Goal: Information Seeking & Learning: Learn about a topic

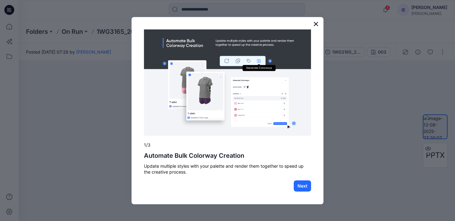
click at [317, 25] on button "×" at bounding box center [316, 24] width 6 height 10
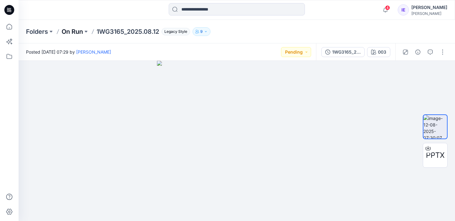
click at [77, 31] on p "On Run" at bounding box center [72, 31] width 21 height 9
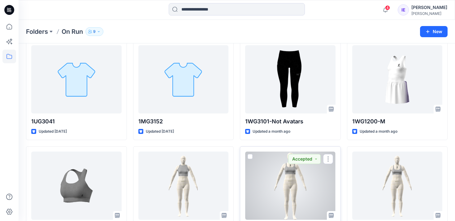
scroll to position [434, 0]
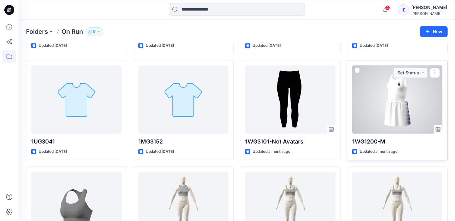
click at [391, 98] on div at bounding box center [398, 99] width 90 height 68
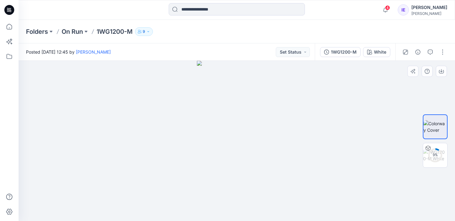
drag, startPoint x: 276, startPoint y: 145, endPoint x: 244, endPoint y: 145, distance: 32.2
click at [244, 145] on img at bounding box center [237, 141] width 80 height 160
drag, startPoint x: 241, startPoint y: 145, endPoint x: 222, endPoint y: 142, distance: 19.5
click at [222, 142] on img at bounding box center [237, 141] width 80 height 160
click at [438, 155] on div "6 %" at bounding box center [435, 154] width 15 height 5
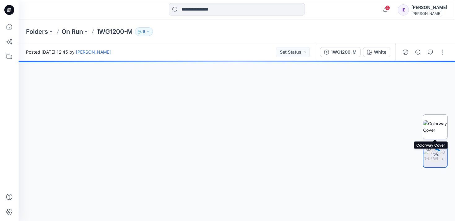
click at [440, 125] on img at bounding box center [436, 126] width 24 height 13
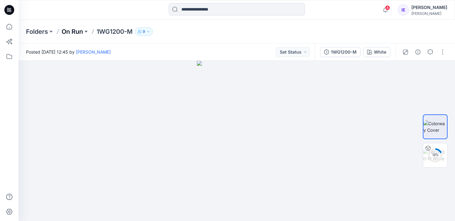
click at [79, 31] on p "On Run" at bounding box center [72, 31] width 21 height 9
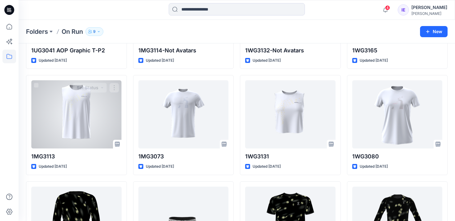
scroll to position [204, 0]
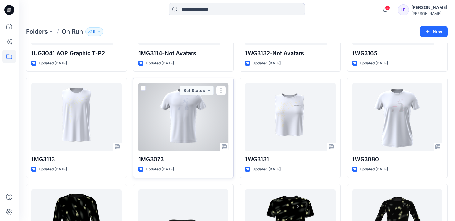
click at [194, 111] on div at bounding box center [183, 117] width 90 height 68
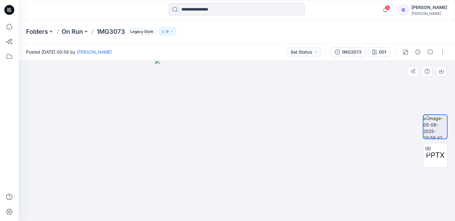
drag, startPoint x: 230, startPoint y: 137, endPoint x: 200, endPoint y: 135, distance: 30.7
click at [199, 135] on img at bounding box center [237, 140] width 164 height 162
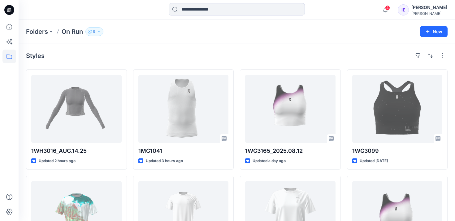
scroll to position [204, 0]
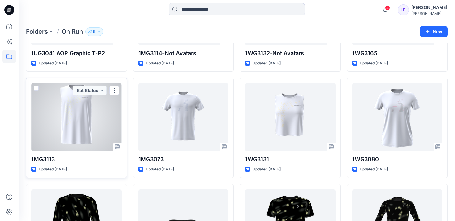
click at [92, 116] on div at bounding box center [76, 117] width 90 height 68
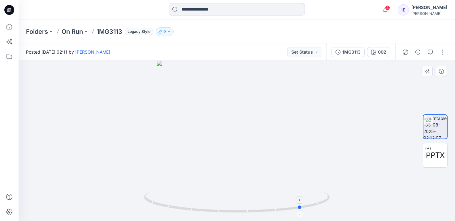
drag, startPoint x: 290, startPoint y: 208, endPoint x: 169, endPoint y: 212, distance: 120.6
click at [169, 212] on icon at bounding box center [237, 202] width 187 height 23
drag, startPoint x: 323, startPoint y: 203, endPoint x: 265, endPoint y: 207, distance: 59.0
click at [264, 207] on icon at bounding box center [237, 202] width 187 height 23
drag, startPoint x: 266, startPoint y: 211, endPoint x: 145, endPoint y: 215, distance: 120.6
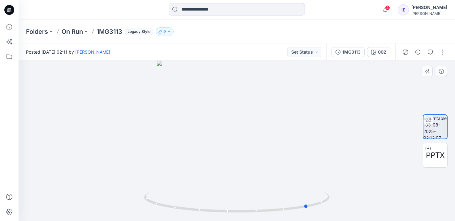
click at [145, 215] on div at bounding box center [237, 141] width 437 height 160
drag, startPoint x: 310, startPoint y: 207, endPoint x: 209, endPoint y: 205, distance: 100.7
click at [209, 205] on icon at bounding box center [237, 202] width 187 height 23
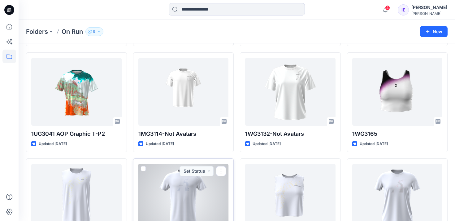
scroll to position [122, 0]
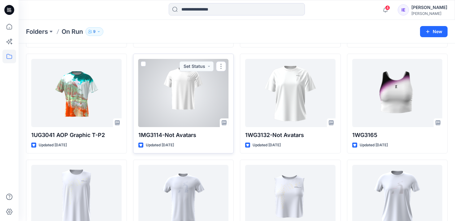
click at [176, 94] on div at bounding box center [183, 93] width 90 height 68
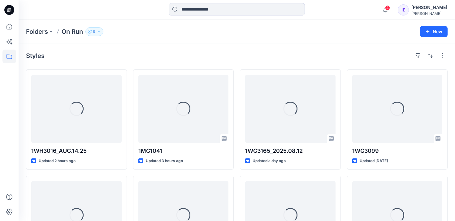
scroll to position [122, 0]
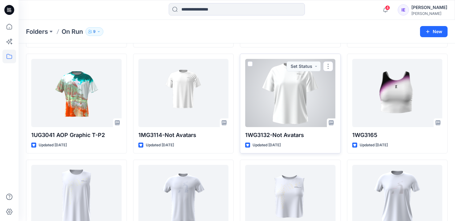
click at [290, 104] on div at bounding box center [290, 93] width 90 height 68
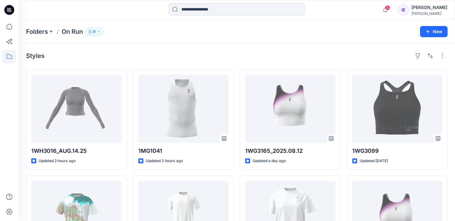
scroll to position [122, 0]
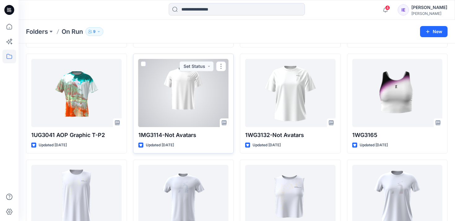
click at [179, 93] on div at bounding box center [183, 93] width 90 height 68
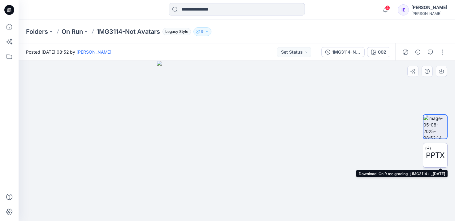
click at [442, 158] on span "PPTX" at bounding box center [435, 155] width 19 height 11
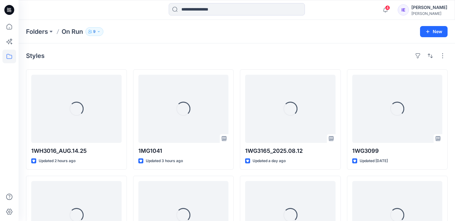
scroll to position [122, 0]
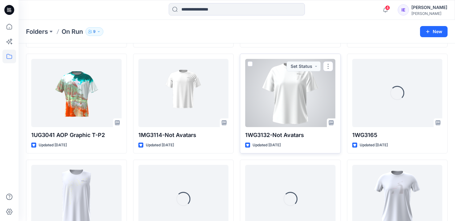
click at [319, 100] on div at bounding box center [290, 93] width 90 height 68
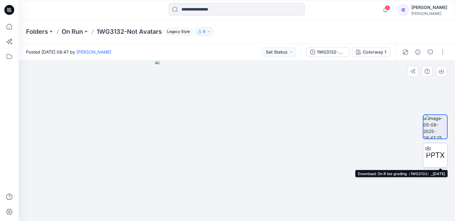
click at [441, 154] on span "PPTX" at bounding box center [435, 155] width 19 height 11
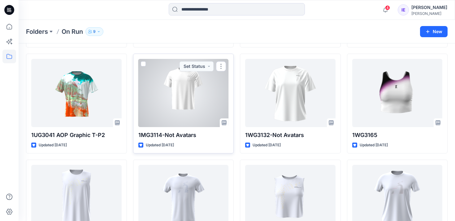
scroll to position [213, 0]
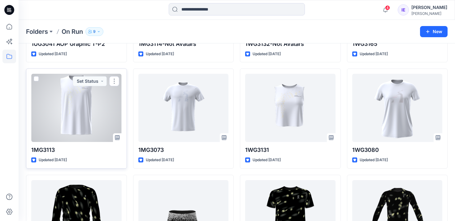
click at [108, 117] on div at bounding box center [76, 108] width 90 height 68
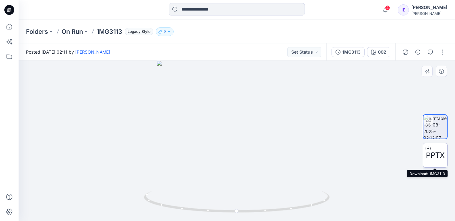
click at [435, 154] on span "PPTX" at bounding box center [435, 155] width 19 height 11
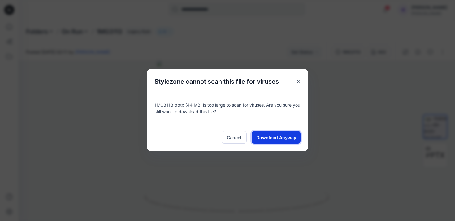
click at [274, 138] on span "Download Anyway" at bounding box center [277, 137] width 40 height 7
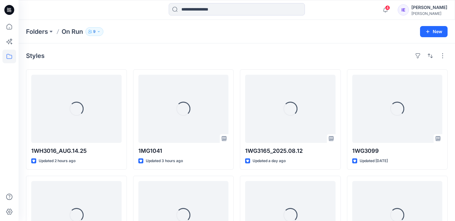
scroll to position [213, 0]
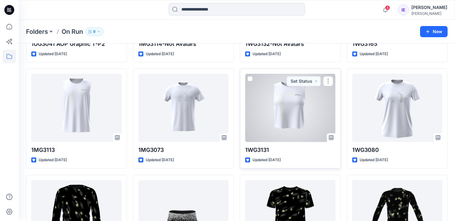
click at [308, 105] on div at bounding box center [290, 108] width 90 height 68
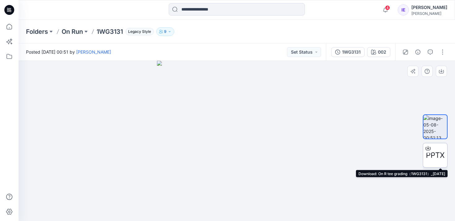
click at [432, 154] on span "PPTX" at bounding box center [435, 155] width 19 height 11
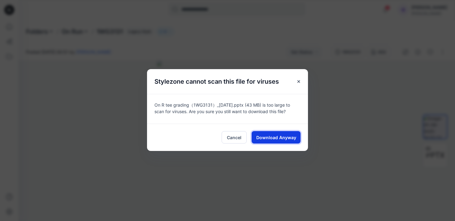
click at [291, 136] on span "Download Anyway" at bounding box center [277, 137] width 40 height 7
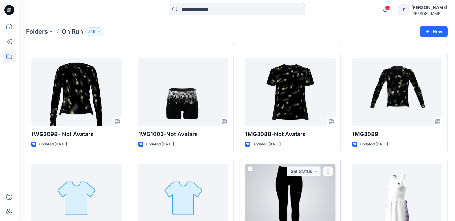
scroll to position [332, 0]
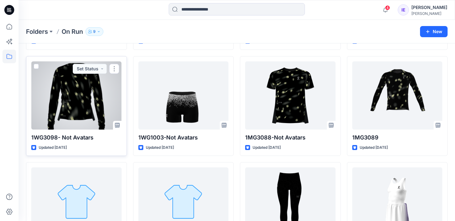
click at [105, 105] on div at bounding box center [76, 95] width 90 height 68
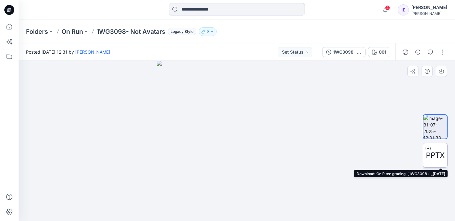
click at [433, 149] on div at bounding box center [429, 148] width 10 height 10
click at [440, 149] on div "PPTX" at bounding box center [435, 155] width 25 height 25
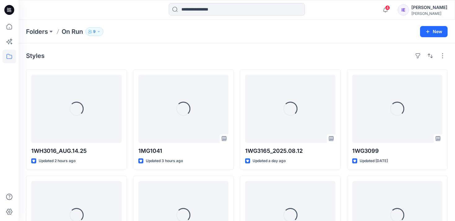
scroll to position [332, 0]
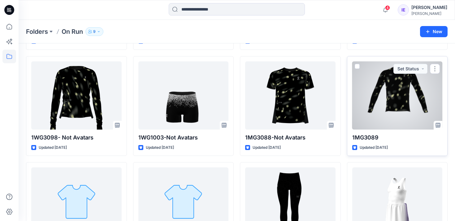
click at [389, 108] on div at bounding box center [398, 95] width 90 height 68
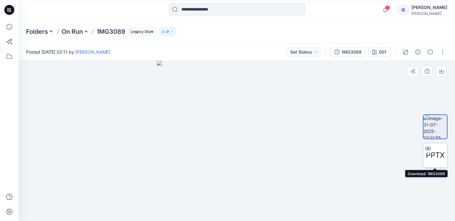
click at [435, 153] on span "PPTX" at bounding box center [435, 155] width 19 height 11
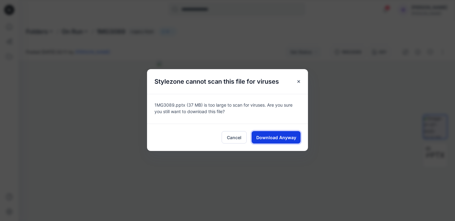
click at [295, 137] on span "Download Anyway" at bounding box center [277, 137] width 40 height 7
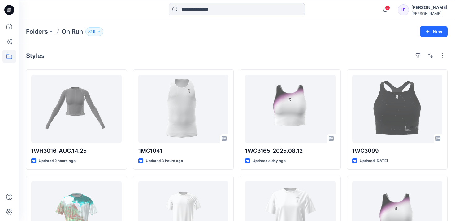
scroll to position [332, 0]
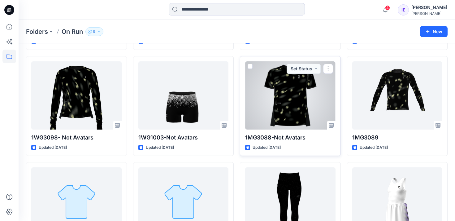
click at [282, 113] on div at bounding box center [290, 95] width 90 height 68
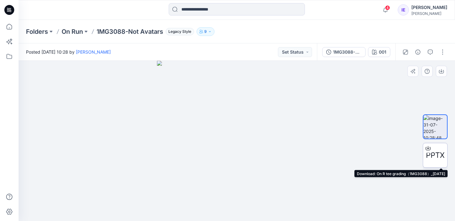
click at [433, 153] on span "PPTX" at bounding box center [435, 155] width 19 height 11
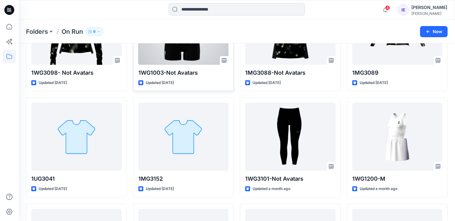
scroll to position [403, 0]
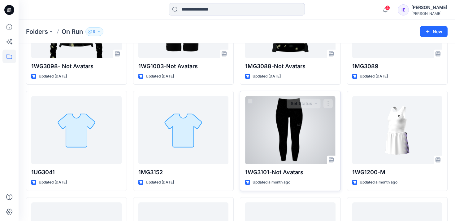
click at [285, 130] on div at bounding box center [290, 130] width 90 height 68
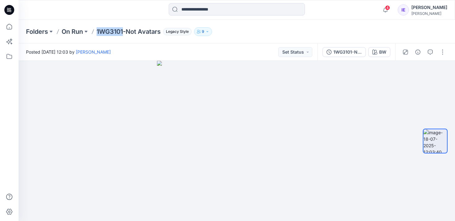
drag, startPoint x: 97, startPoint y: 32, endPoint x: 124, endPoint y: 33, distance: 26.4
click at [124, 33] on p "1WG3101-Not Avatars" at bounding box center [129, 31] width 64 height 9
copy p "1WG3101"
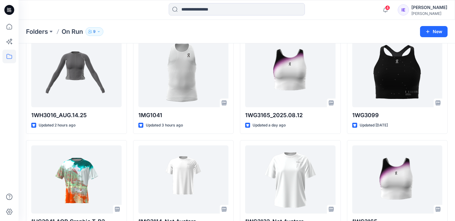
scroll to position [36, 0]
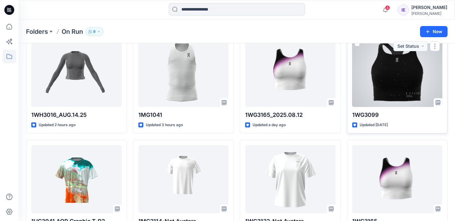
click at [385, 81] on div at bounding box center [398, 73] width 90 height 68
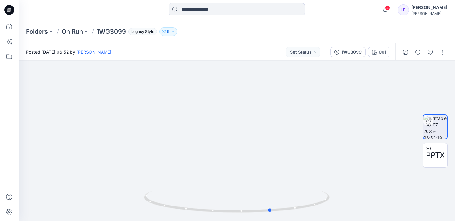
drag, startPoint x: 312, startPoint y: 207, endPoint x: 160, endPoint y: 229, distance: 153.0
click at [160, 221] on html "4 Notifications [PERSON_NAME] shared 1WH3016_AUG.14.25 in On Run (Members and E…" at bounding box center [227, 110] width 455 height 221
click at [442, 155] on span "PPTX" at bounding box center [435, 155] width 19 height 11
drag, startPoint x: 264, startPoint y: 167, endPoint x: 204, endPoint y: 154, distance: 61.2
click at [204, 154] on img at bounding box center [237, 136] width 170 height 170
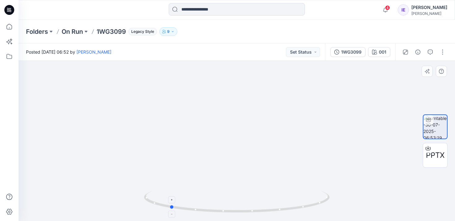
drag, startPoint x: 300, startPoint y: 208, endPoint x: 198, endPoint y: 206, distance: 101.6
click at [198, 206] on icon at bounding box center [237, 202] width 187 height 23
drag, startPoint x: 204, startPoint y: 192, endPoint x: 327, endPoint y: 191, distance: 123.6
click at [327, 191] on icon at bounding box center [237, 202] width 187 height 23
drag, startPoint x: 237, startPoint y: 166, endPoint x: 181, endPoint y: 172, distance: 56.7
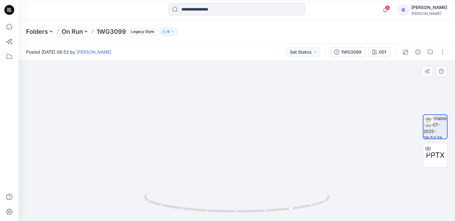
click at [181, 172] on img at bounding box center [237, 137] width 170 height 168
drag, startPoint x: 292, startPoint y: 209, endPoint x: 241, endPoint y: 210, distance: 50.8
click at [241, 210] on icon at bounding box center [237, 202] width 187 height 23
drag, startPoint x: 293, startPoint y: 209, endPoint x: 245, endPoint y: 211, distance: 47.7
click at [245, 211] on icon at bounding box center [237, 202] width 187 height 23
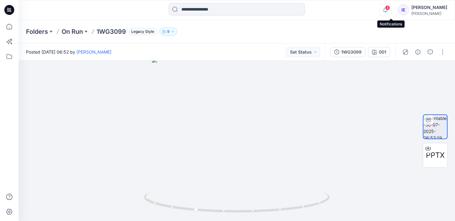
click at [389, 11] on icon "button" at bounding box center [386, 10] width 12 height 12
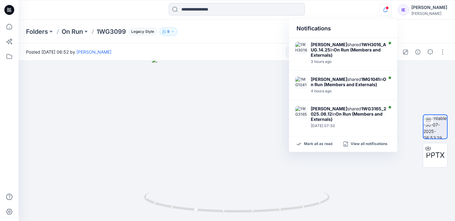
click at [360, 9] on div "Notifications [PERSON_NAME] shared 1WH3016_AUG.14.25 in On Run (Members and Ext…" at bounding box center [237, 10] width 437 height 14
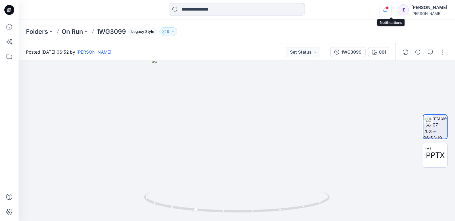
click at [392, 10] on icon "button" at bounding box center [386, 10] width 12 height 12
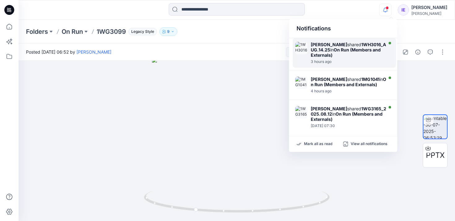
click at [367, 55] on div "[PERSON_NAME] shared 1WH3016_AUG.14.25 in On Run (Members and Externals)" at bounding box center [349, 50] width 77 height 16
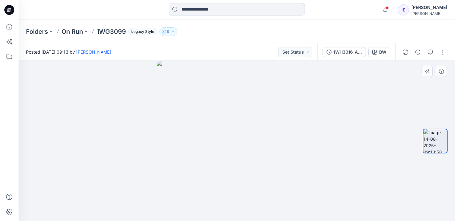
drag, startPoint x: 244, startPoint y: 131, endPoint x: 210, endPoint y: 136, distance: 34.4
click at [209, 136] on img at bounding box center [237, 141] width 160 height 160
drag, startPoint x: 291, startPoint y: 160, endPoint x: 250, endPoint y: 159, distance: 40.6
click at [250, 159] on img at bounding box center [237, 141] width 160 height 160
drag, startPoint x: 235, startPoint y: 149, endPoint x: 232, endPoint y: 113, distance: 35.4
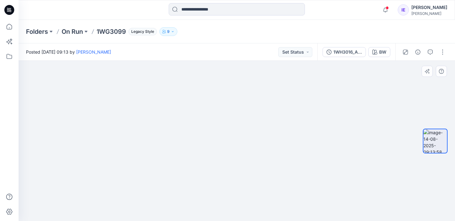
click at [232, 113] on img at bounding box center [236, 123] width 201 height 196
drag, startPoint x: 96, startPoint y: 32, endPoint x: 126, endPoint y: 33, distance: 29.8
click at [126, 33] on div "Folders On Run 1WG3099 Legacy Style 9" at bounding box center [213, 31] width 374 height 9
copy p "1WG3099"
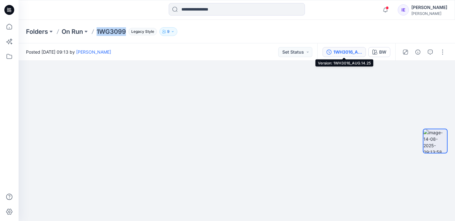
click at [351, 53] on div "1WH3016_AUG.14.25" at bounding box center [348, 52] width 29 height 7
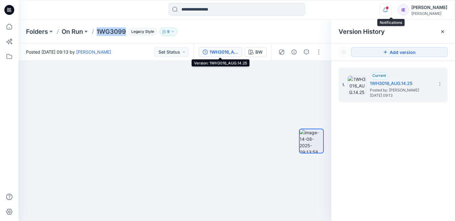
click at [392, 10] on icon "button" at bounding box center [386, 10] width 12 height 12
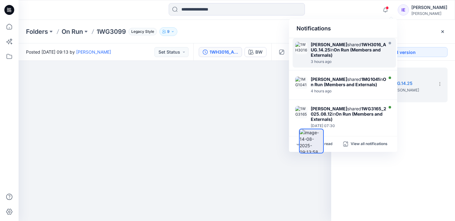
click at [353, 50] on strong "1WH3016_AUG.14.25" at bounding box center [348, 47] width 75 height 11
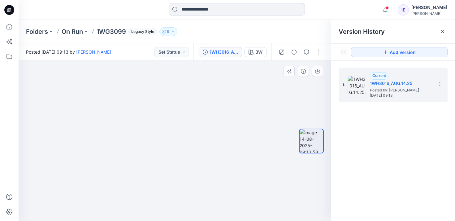
drag, startPoint x: 176, startPoint y: 130, endPoint x: 123, endPoint y: 130, distance: 53.3
click at [123, 130] on img at bounding box center [174, 131] width 201 height 180
click at [232, 51] on div "1WH3016_AUG.14.25" at bounding box center [224, 52] width 29 height 7
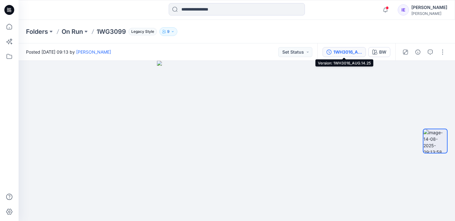
click at [354, 52] on div "1WH3016_AUG.14.25" at bounding box center [348, 52] width 29 height 7
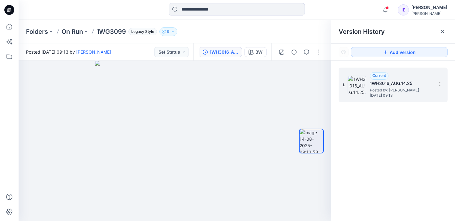
click at [400, 83] on h5 "1WH3016_AUG.14.25" at bounding box center [401, 83] width 62 height 7
click at [439, 86] on icon at bounding box center [440, 83] width 5 height 5
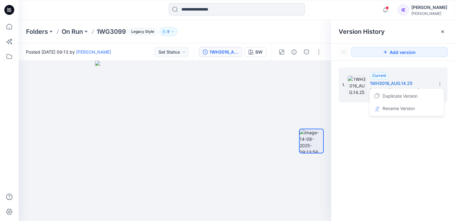
click at [359, 136] on div "1. Current 1WH3016_AUG.14.25 Posted by: [PERSON_NAME] [DATE] 09:13 Duplicate Ve…" at bounding box center [394, 145] width 124 height 169
click at [319, 52] on button "button" at bounding box center [319, 52] width 10 height 10
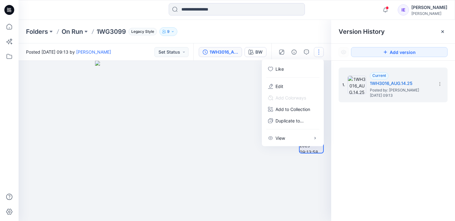
click at [319, 51] on button "button" at bounding box center [319, 52] width 10 height 10
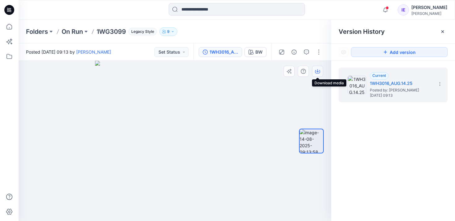
click at [319, 70] on icon "button" at bounding box center [317, 71] width 5 height 5
click at [384, 160] on div "1. Current 1WH3016_AUG.14.25 Posted by: [PERSON_NAME] [DATE] 09:13" at bounding box center [394, 145] width 124 height 169
click at [390, 9] on icon "button" at bounding box center [386, 10] width 12 height 12
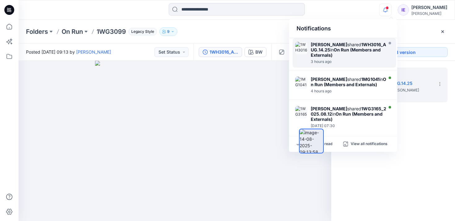
click at [361, 61] on div "3 hours ago" at bounding box center [349, 61] width 77 height 4
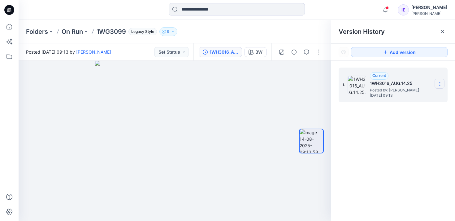
click at [442, 85] on icon at bounding box center [440, 83] width 5 height 5
click at [380, 170] on div "1. Current 1WH3016_AUG.14.25 Posted by: [PERSON_NAME] [DATE] 09:13" at bounding box center [394, 145] width 124 height 169
